Goal: Transaction & Acquisition: Purchase product/service

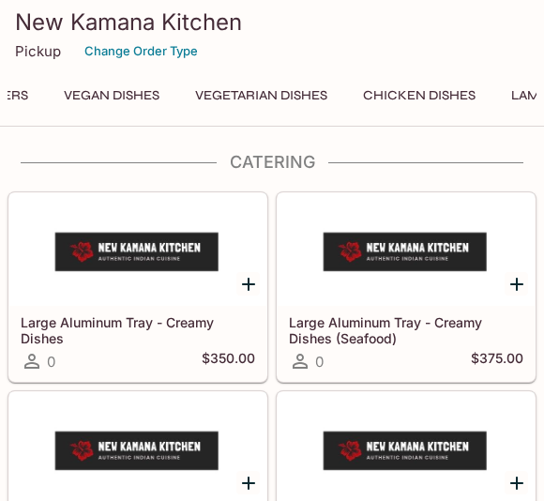
scroll to position [0, 287]
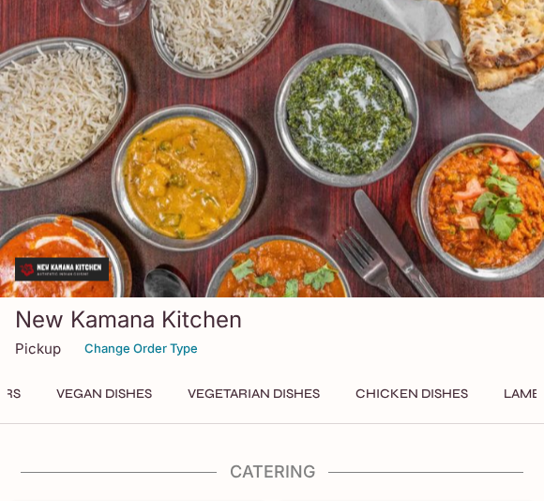
click at [294, 388] on button "Vegetarian Dishes" at bounding box center [253, 394] width 153 height 26
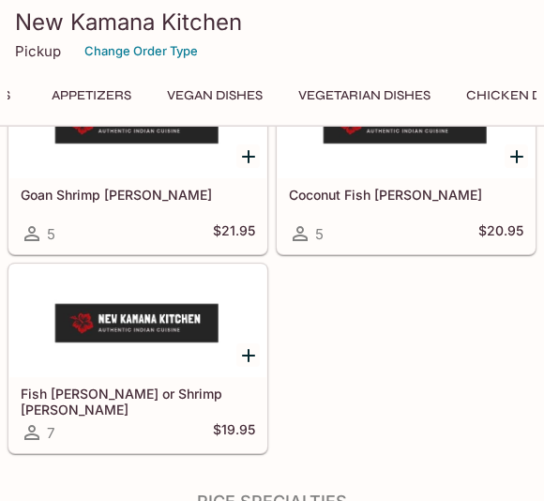
scroll to position [0, 173]
click at [242, 100] on button "Vegan Dishes" at bounding box center [217, 96] width 116 height 26
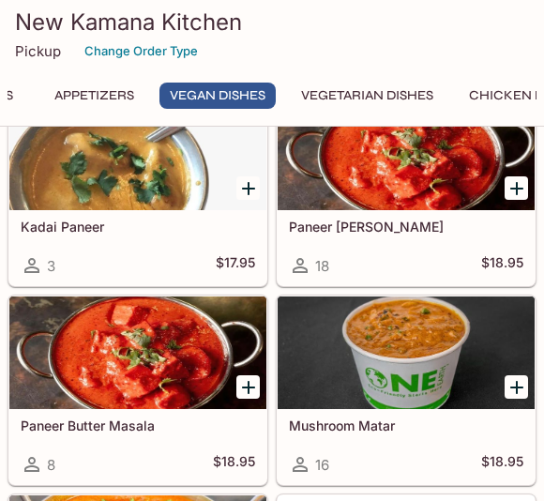
scroll to position [0, 0]
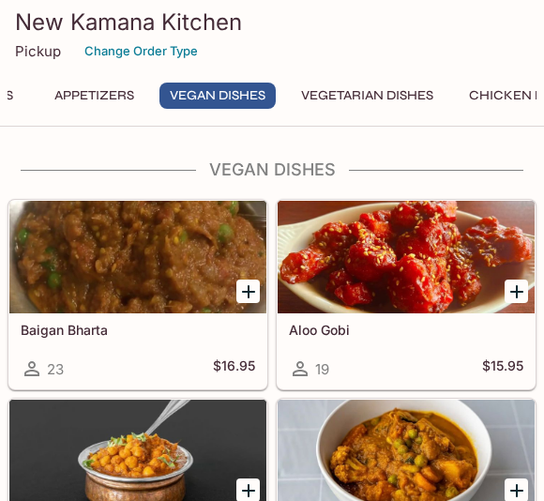
click at [123, 98] on button "Appetizers" at bounding box center [94, 96] width 100 height 26
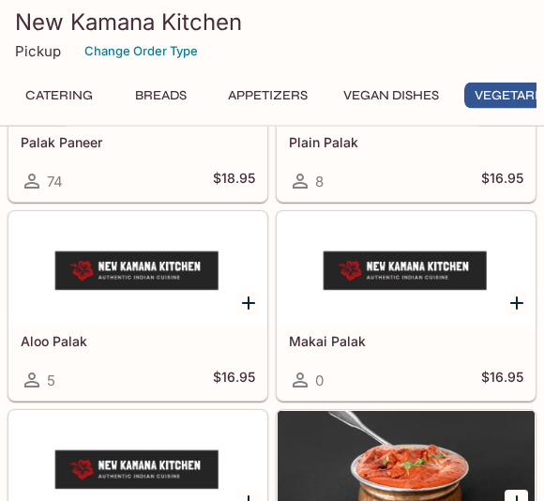
click at [288, 92] on button "Appetizers" at bounding box center [268, 96] width 100 height 26
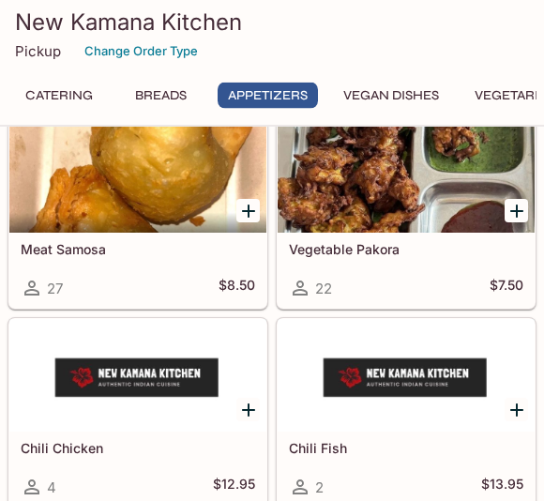
scroll to position [2028, 0]
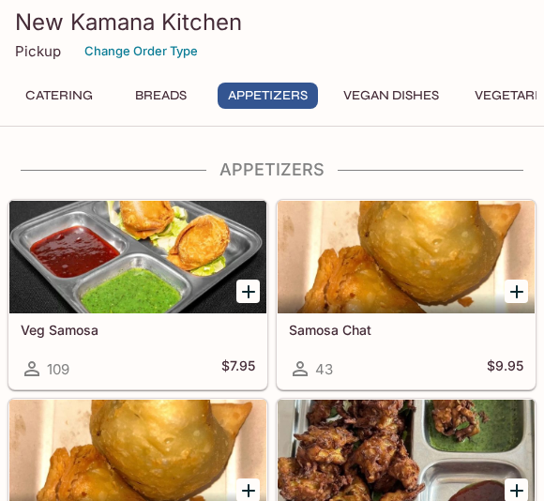
click at [417, 274] on div at bounding box center [406, 257] width 257 height 113
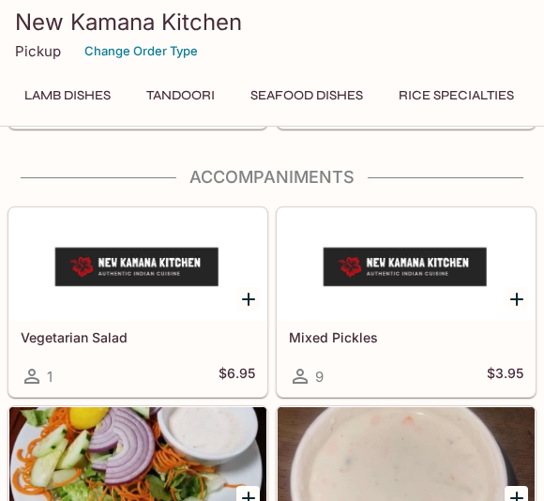
scroll to position [8967, 0]
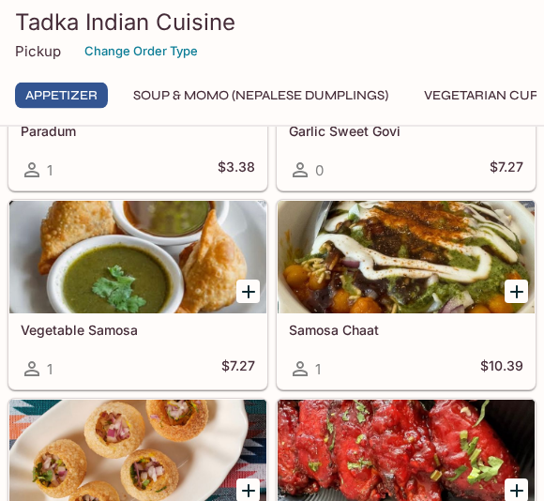
scroll to position [611, 0]
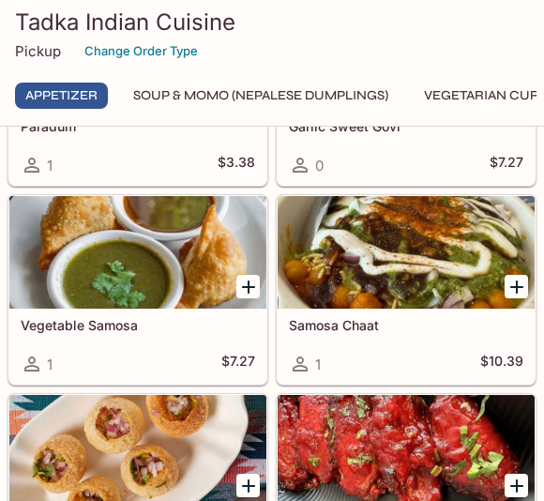
click at [506, 282] on icon "Add Samosa Chaat" at bounding box center [516, 287] width 23 height 23
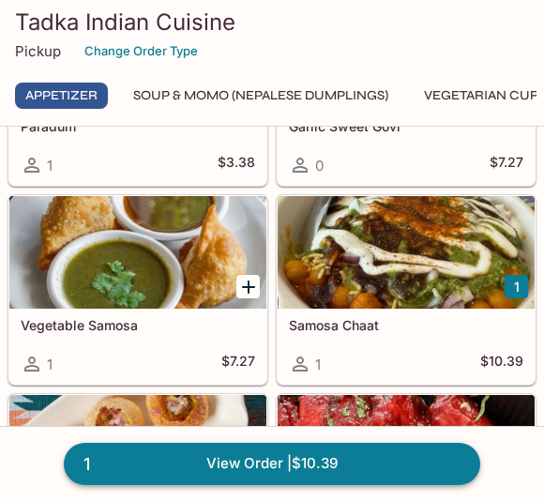
click at [294, 457] on link "1 View Order | $10.39" at bounding box center [272, 463] width 416 height 41
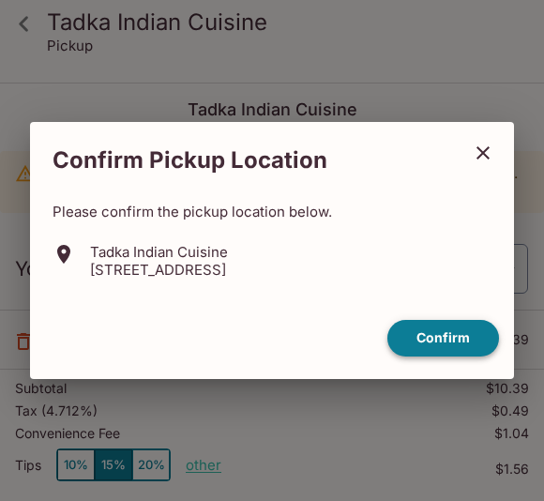
click at [446, 336] on button "Confirm" at bounding box center [443, 338] width 112 height 37
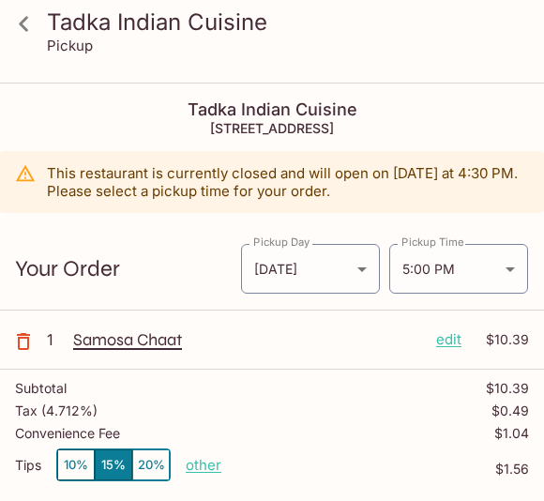
click at [72, 460] on button "10%" at bounding box center [76, 464] width 38 height 31
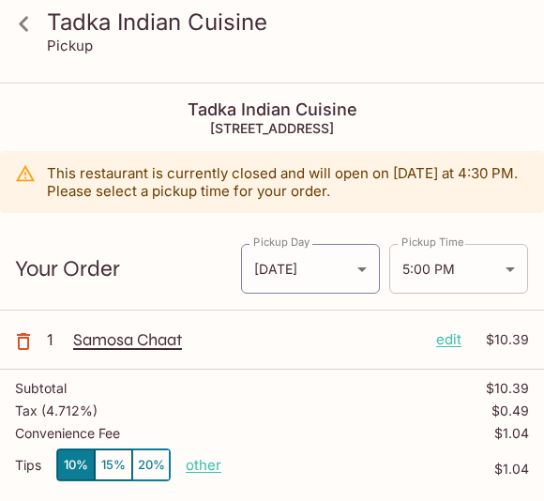
click at [511, 260] on body "Tadka Indian Cuisine Pickup Tadka Indian Cuisine 1960 Kapiolani Blvd STE 109, H…" at bounding box center [272, 334] width 544 height 501
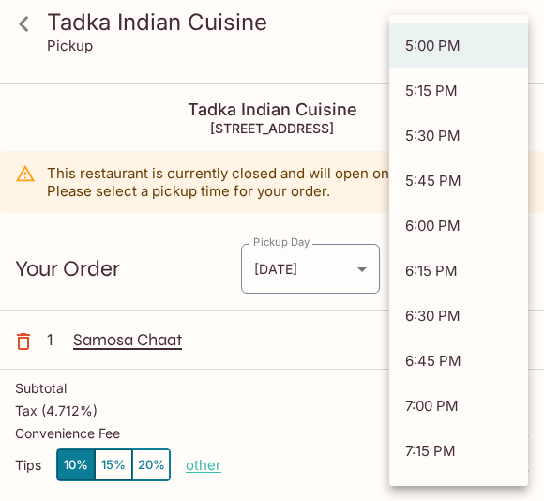
click at [299, 390] on div at bounding box center [272, 250] width 544 height 501
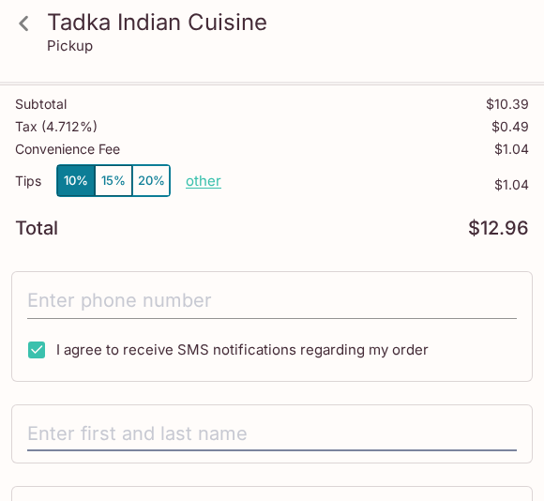
click at [259, 287] on input "tel" at bounding box center [272, 302] width 490 height 36
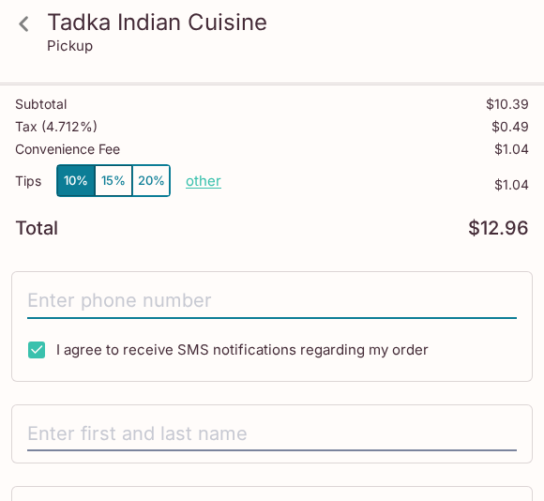
type input "(808) 224-9460"
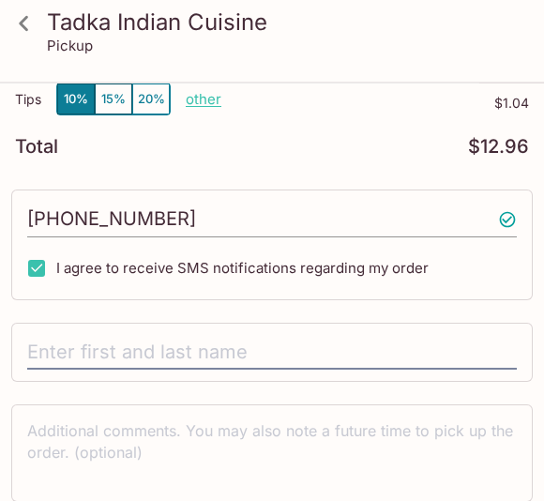
scroll to position [367, 0]
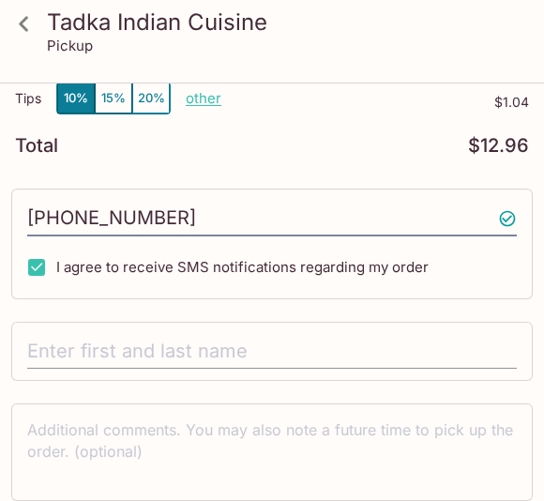
click at [142, 341] on input "text" at bounding box center [272, 352] width 490 height 36
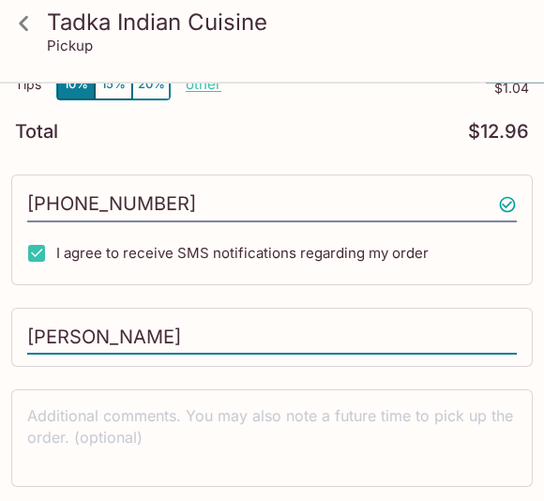
scroll to position [487, 0]
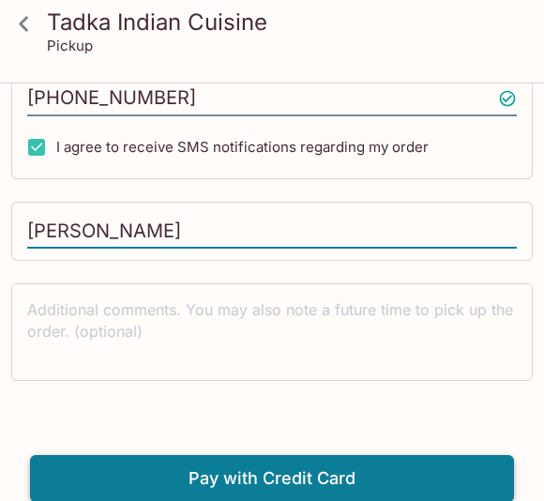
type input "Cathie Valdovino"
click at [385, 479] on button "Pay with Credit Card" at bounding box center [272, 478] width 484 height 47
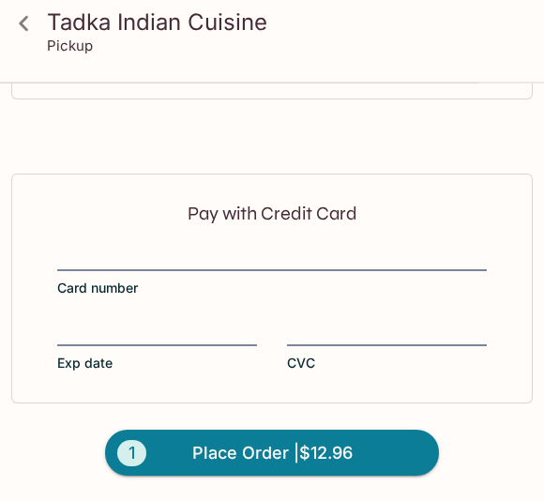
scroll to position [768, 0]
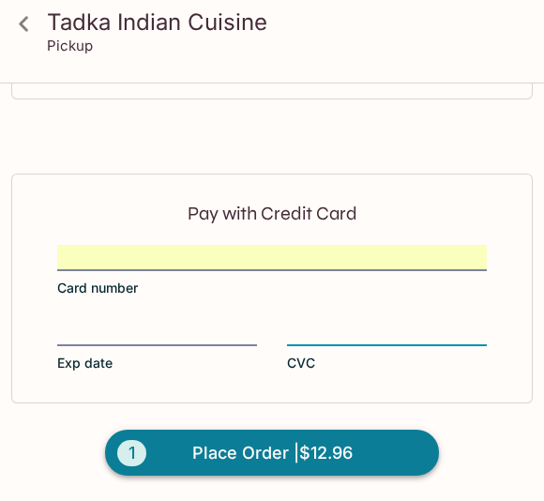
click at [306, 434] on button "1 Place Order | $12.96" at bounding box center [272, 453] width 334 height 47
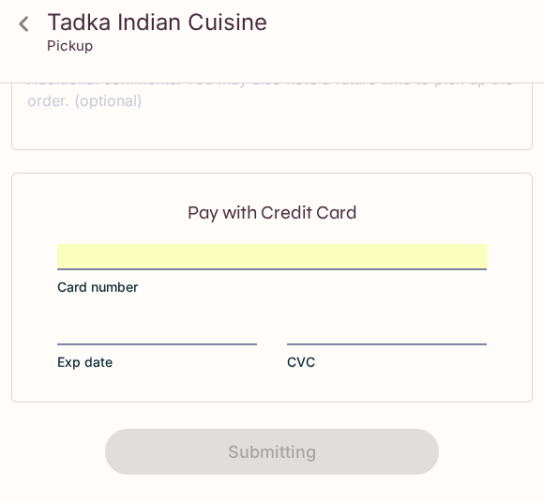
scroll to position [0, 0]
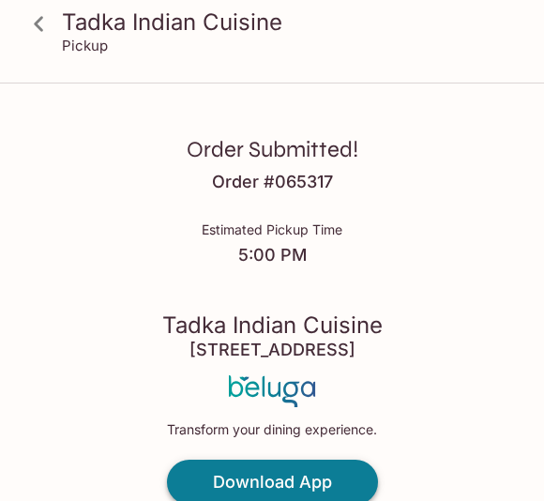
click at [302, 480] on h4 "Download App" at bounding box center [272, 482] width 119 height 21
